Goal: Task Accomplishment & Management: Manage account settings

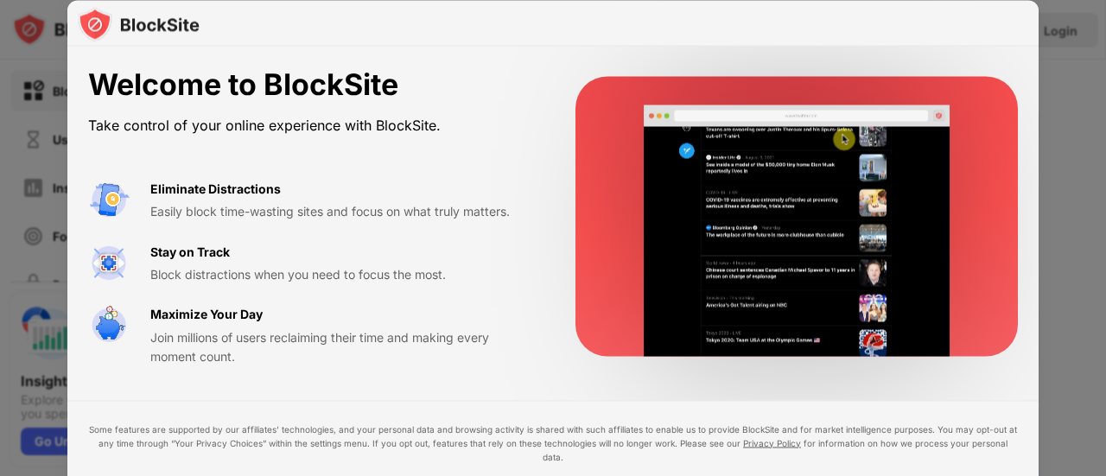
click at [1093, 139] on div at bounding box center [553, 238] width 1106 height 476
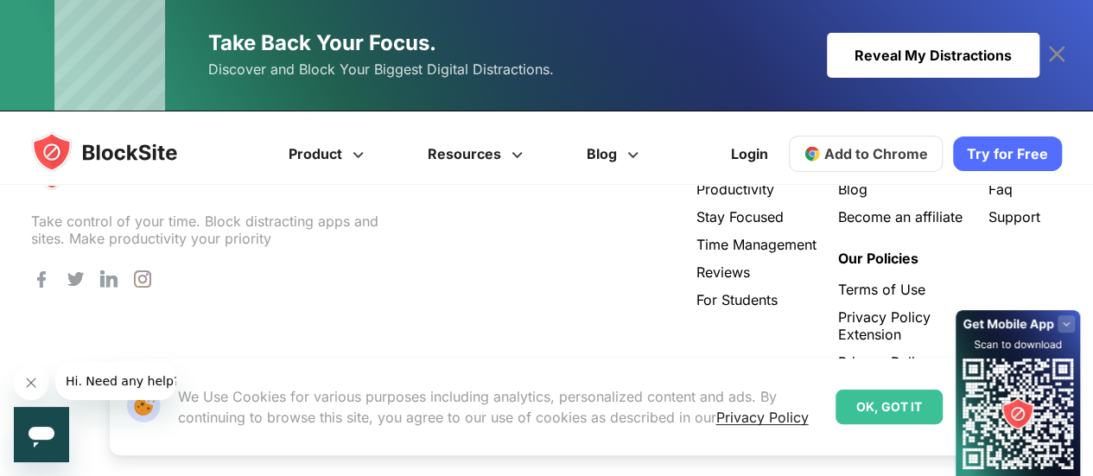
scroll to position [4040, 0]
